Goal: Information Seeking & Learning: Learn about a topic

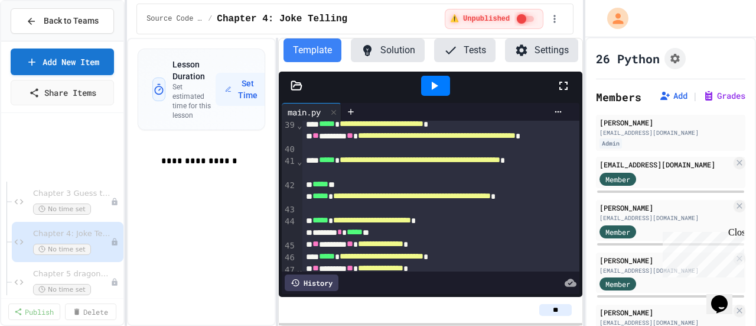
scroll to position [1202, 0]
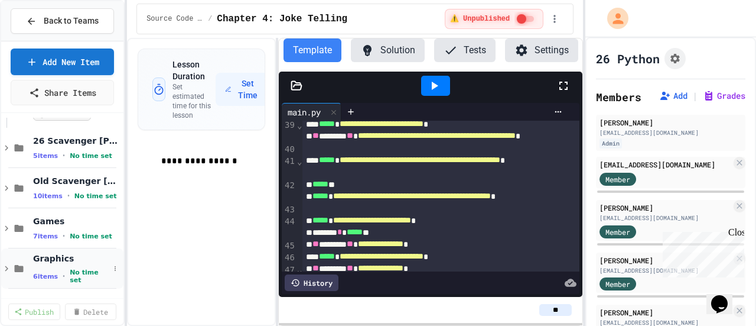
click at [16, 265] on icon at bounding box center [19, 268] width 9 height 7
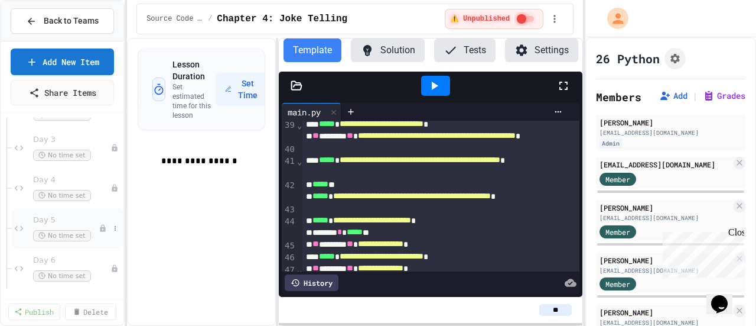
click at [50, 215] on span "Day 5" at bounding box center [66, 220] width 66 height 10
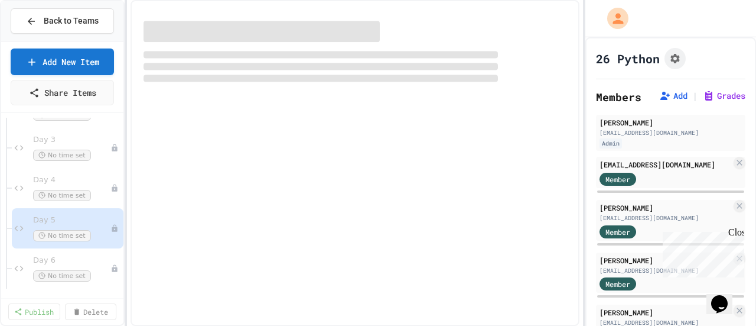
scroll to position [1430, 0]
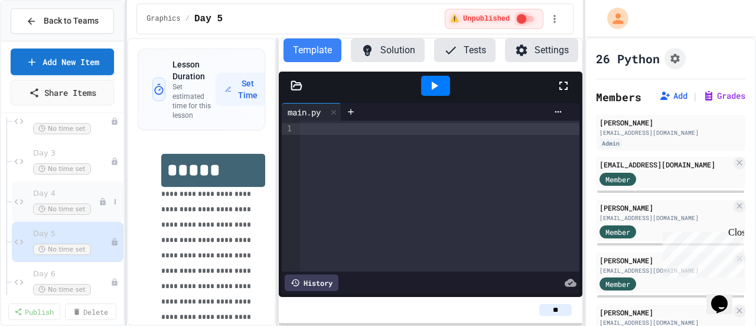
click at [47, 182] on div "Day 4 No time set" at bounding box center [68, 201] width 112 height 40
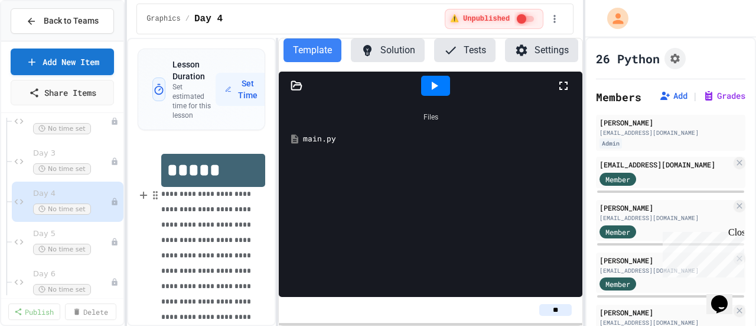
scroll to position [41, 0]
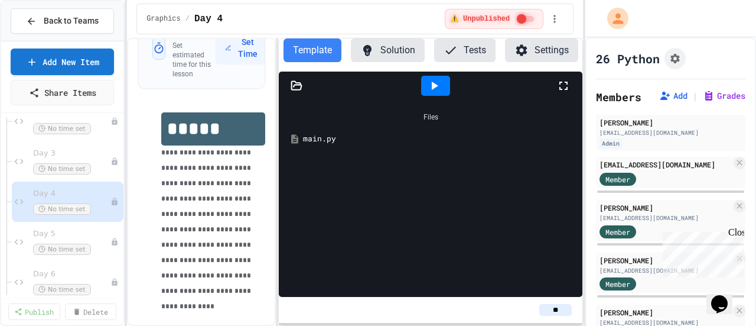
click at [301, 135] on div "main.py" at bounding box center [431, 138] width 292 height 21
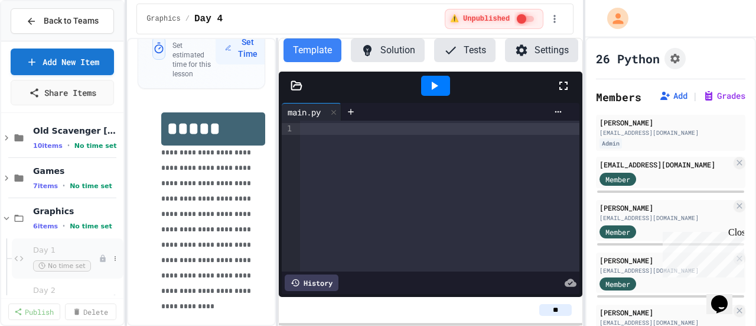
scroll to position [1194, 0]
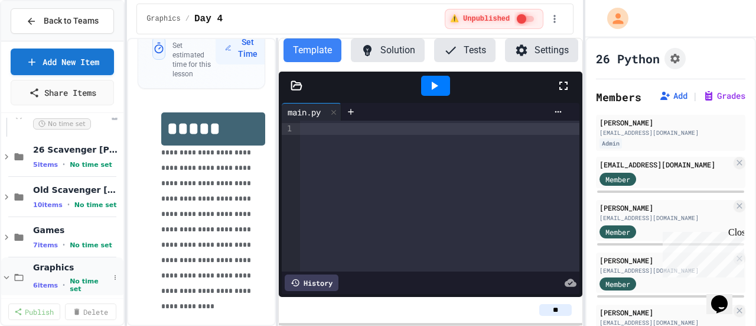
click at [39, 269] on span "Graphics" at bounding box center [71, 267] width 76 height 11
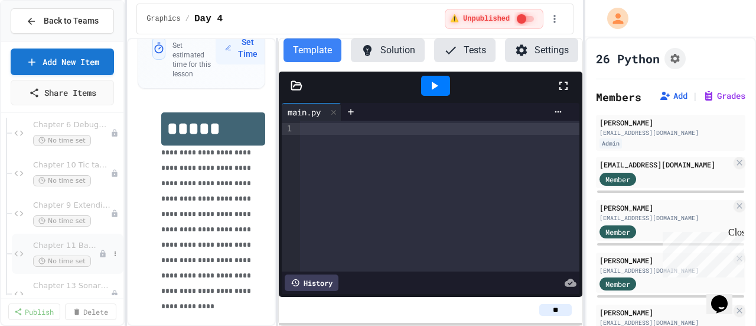
scroll to position [834, 0]
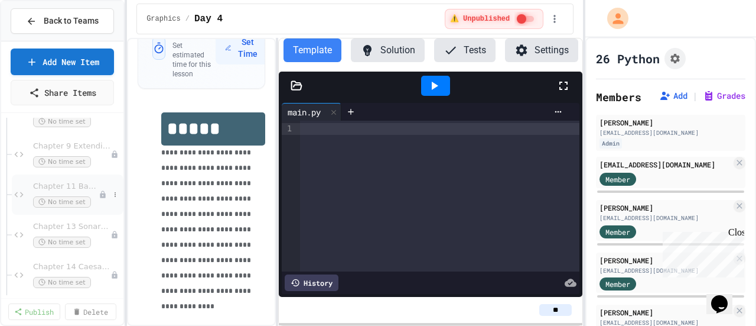
click at [65, 184] on span "Chapter 11 Bagels Deduction" at bounding box center [66, 186] width 66 height 10
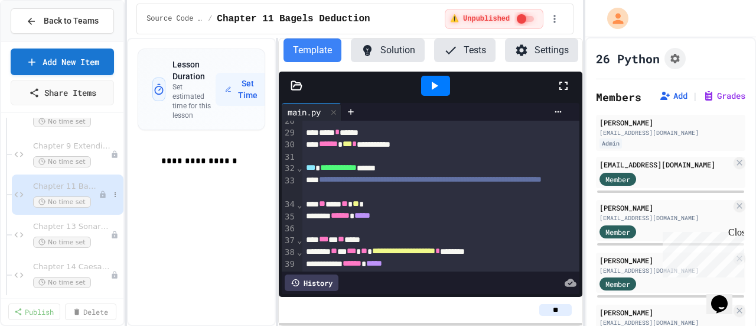
scroll to position [953, 0]
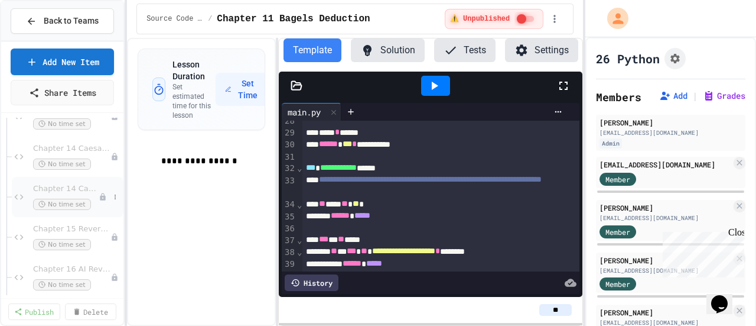
click at [66, 185] on span "Chapter 14 Caesar Cipher Brute Force" at bounding box center [66, 189] width 66 height 10
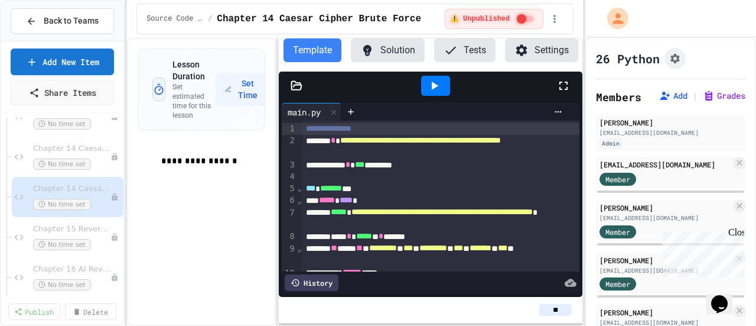
scroll to position [118, 0]
